Goal: Task Accomplishment & Management: Use online tool/utility

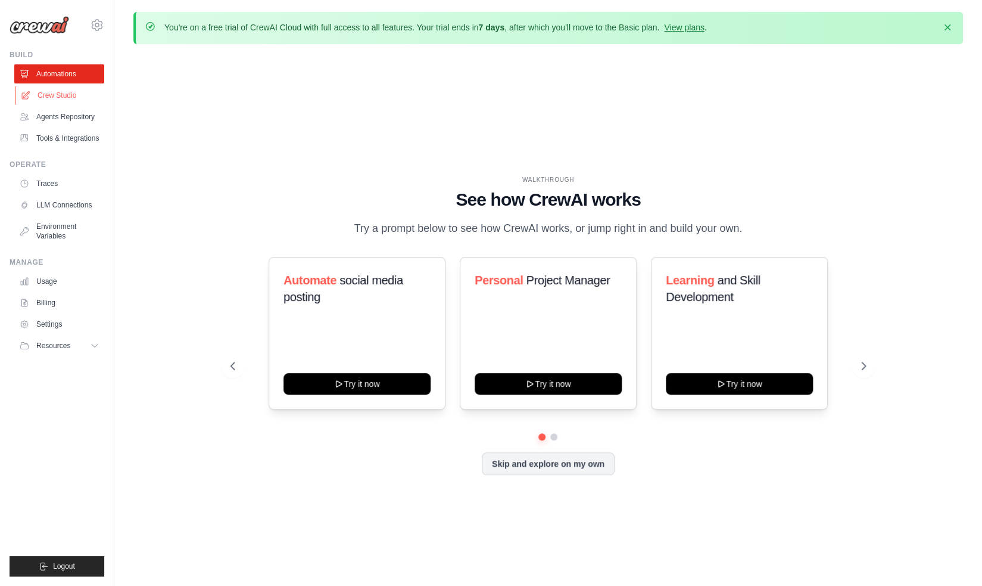
click at [53, 95] on link "Crew Studio" at bounding box center [60, 95] width 90 height 19
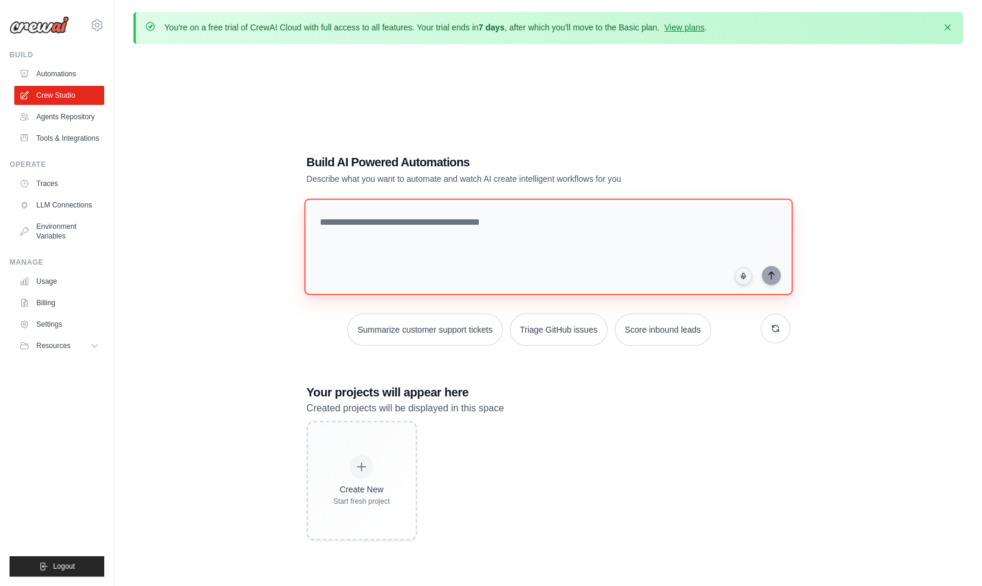
click at [351, 223] on textarea at bounding box center [548, 246] width 488 height 97
click at [73, 120] on link "Agents Repository" at bounding box center [60, 116] width 90 height 19
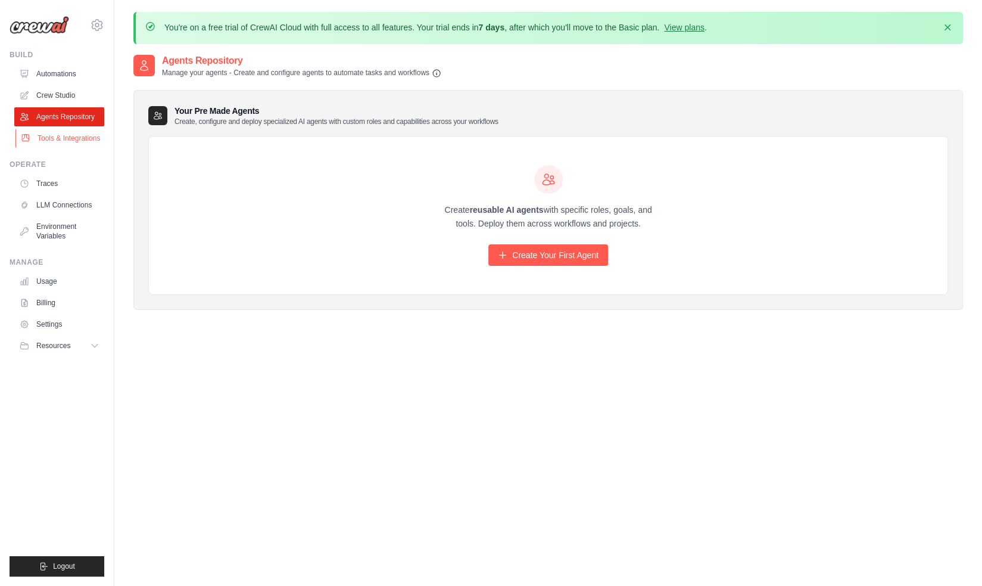
click at [70, 148] on link "Tools & Integrations" at bounding box center [60, 138] width 90 height 19
click at [71, 116] on link "Agents Repository" at bounding box center [60, 116] width 90 height 19
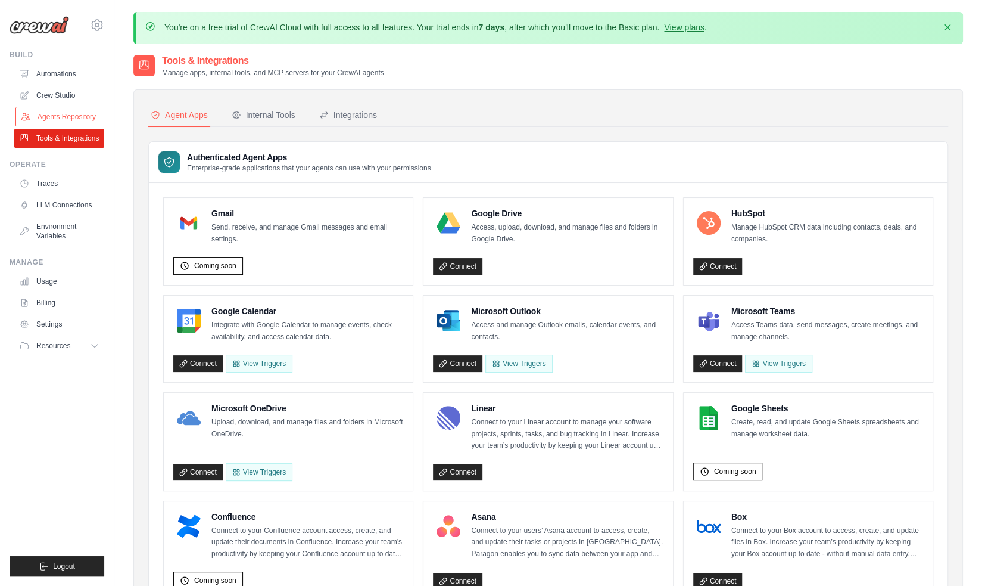
click at [87, 114] on link "Agents Repository" at bounding box center [60, 116] width 90 height 19
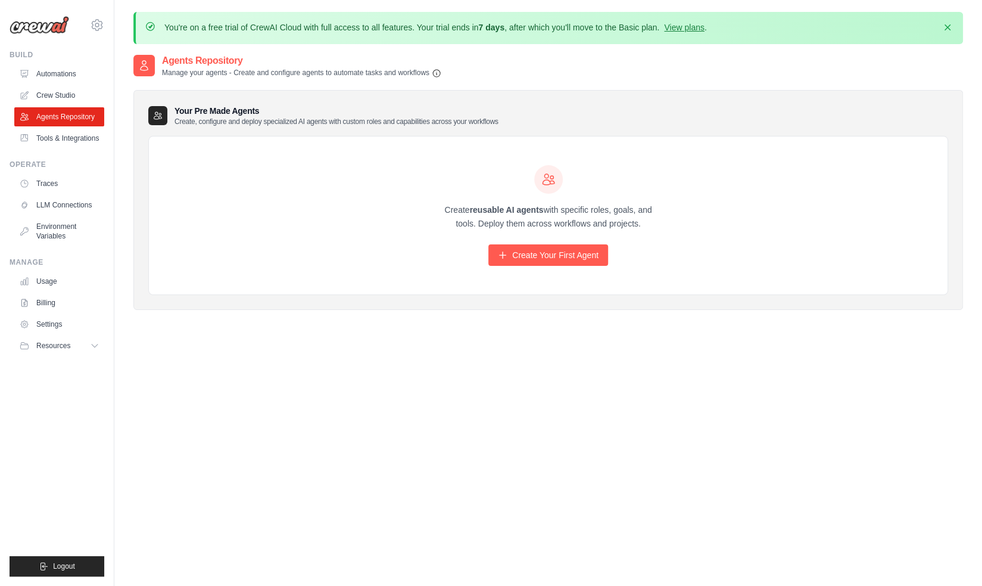
click at [589, 266] on div "Create reusable AI agents with specific roles, goals, and tools. Deploy them ac…" at bounding box center [548, 215] width 799 height 158
click at [581, 254] on link "Create Your First Agent" at bounding box center [548, 254] width 120 height 21
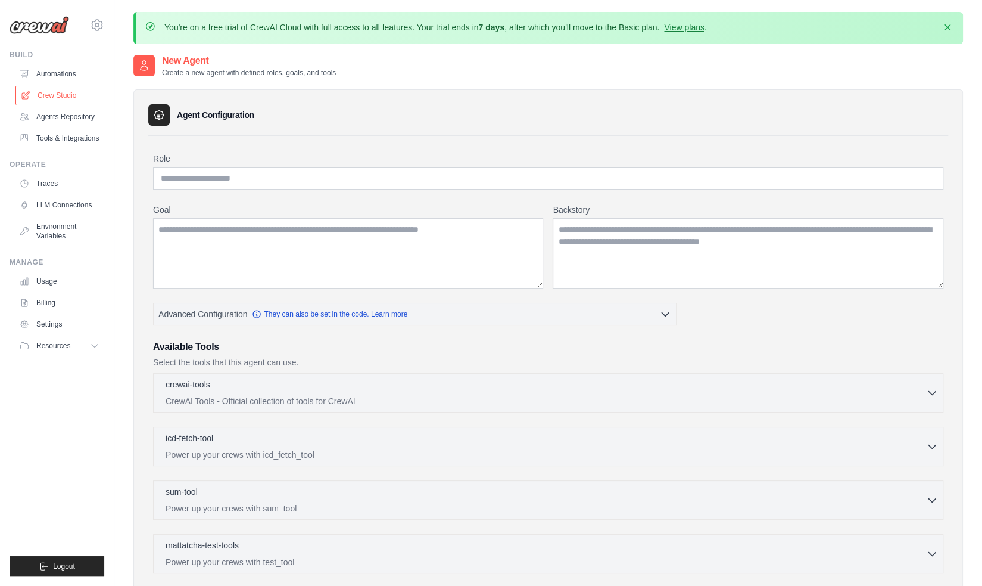
click at [49, 92] on link "Crew Studio" at bounding box center [60, 95] width 90 height 19
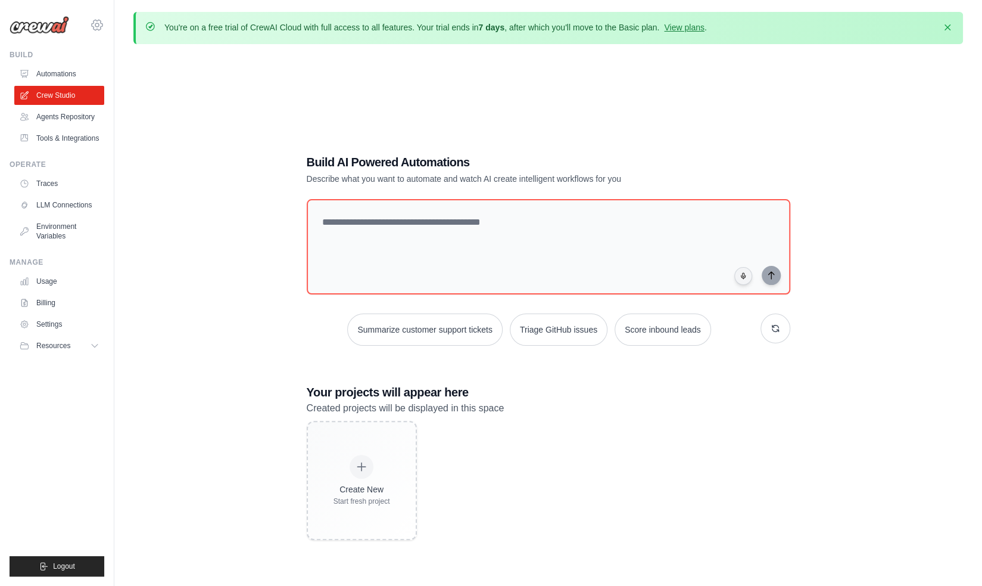
click at [97, 23] on icon at bounding box center [97, 25] width 4 height 4
